Goal: Transaction & Acquisition: Subscribe to service/newsletter

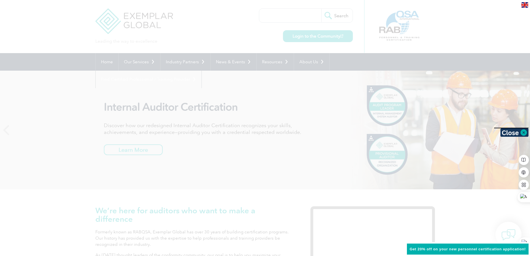
click at [318, 37] on div at bounding box center [265, 128] width 530 height 256
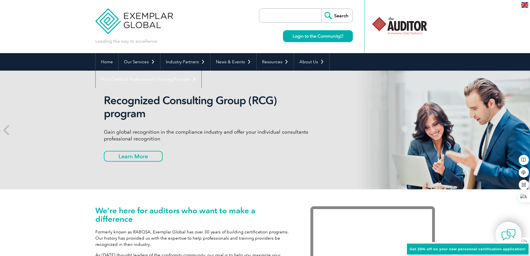
click at [318, 37] on link "Login to the Community" at bounding box center [318, 36] width 70 height 12
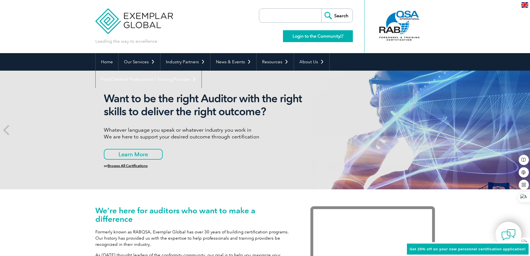
click at [340, 37] on img at bounding box center [341, 36] width 3 height 3
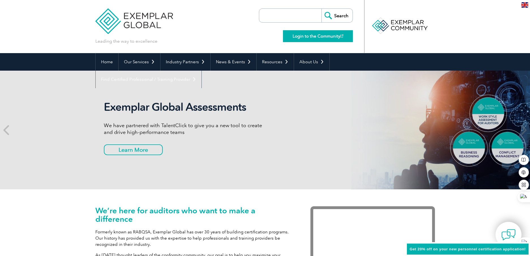
click at [327, 36] on link "Login to the Community" at bounding box center [318, 36] width 70 height 12
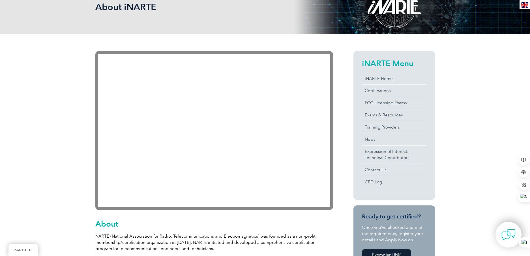
scroll to position [57, 0]
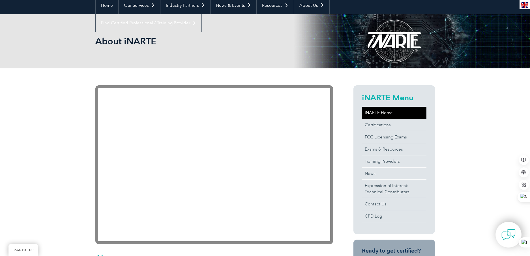
click at [381, 113] on link "iNARTE Home" at bounding box center [394, 113] width 65 height 12
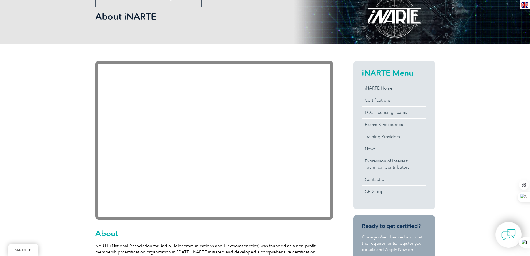
scroll to position [43, 0]
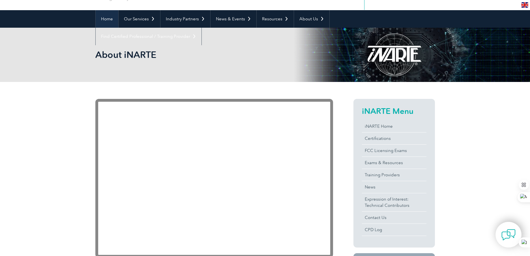
click at [111, 18] on link "Home" at bounding box center [107, 19] width 23 height 18
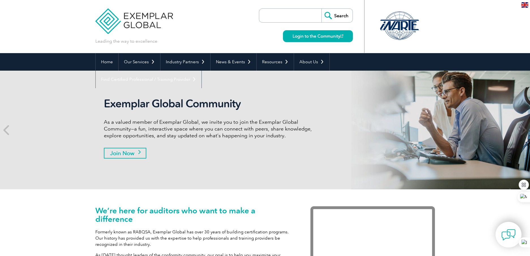
click at [138, 154] on link "Join Now" at bounding box center [125, 153] width 42 height 11
